Goal: Information Seeking & Learning: Learn about a topic

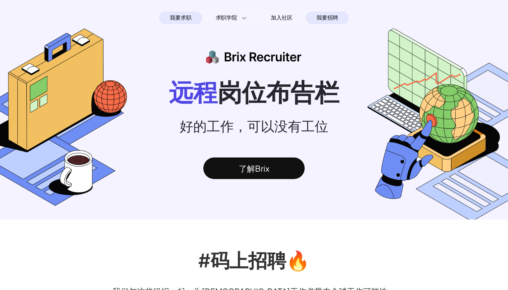
click at [337, 18] on span "我要招聘" at bounding box center [326, 18] width 21 height 8
click at [184, 16] on span "我要求职" at bounding box center [180, 17] width 21 height 11
click at [228, 168] on div "了解Brix" at bounding box center [253, 169] width 101 height 22
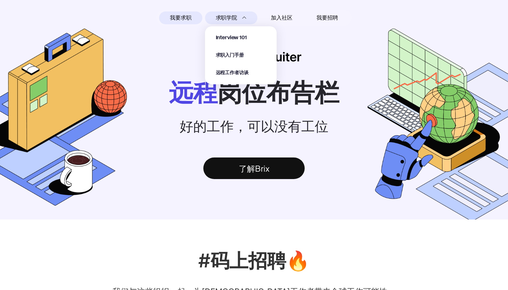
click at [217, 15] on span "求职学院" at bounding box center [226, 18] width 21 height 8
click at [227, 43] on div "Interview 101 求职入门手册 远程工作者访谈" at bounding box center [241, 55] width 50 height 42
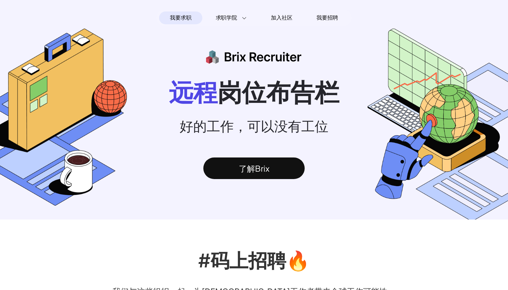
click at [185, 24] on section "我要求职 求职学院 Interview 101 求职入门手册 远程工作者访谈 加入社区 我要招聘" at bounding box center [253, 18] width 195 height 16
click at [184, 20] on span "我要求职" at bounding box center [180, 17] width 21 height 11
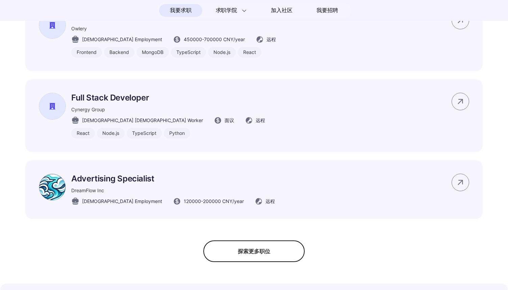
scroll to position [500, 0]
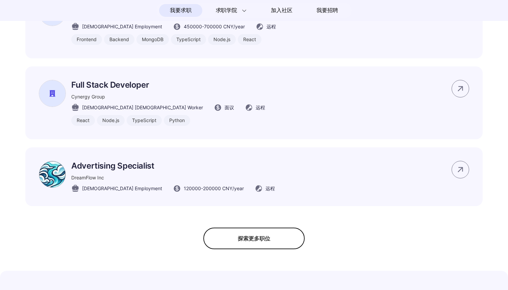
click at [277, 238] on div "探索更多职位" at bounding box center [253, 239] width 101 height 22
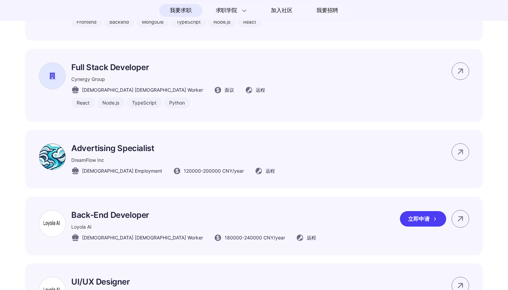
scroll to position [521, 0]
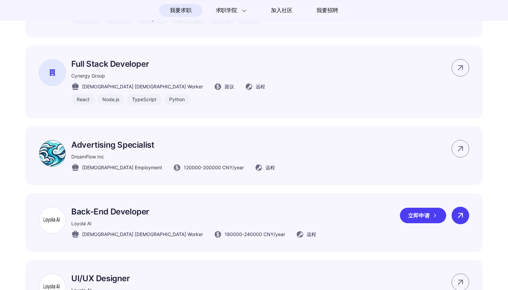
click at [454, 217] on div at bounding box center [460, 216] width 18 height 18
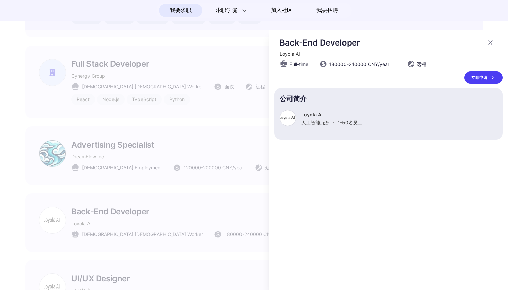
scroll to position [0, 0]
